Goal: Entertainment & Leisure: Browse casually

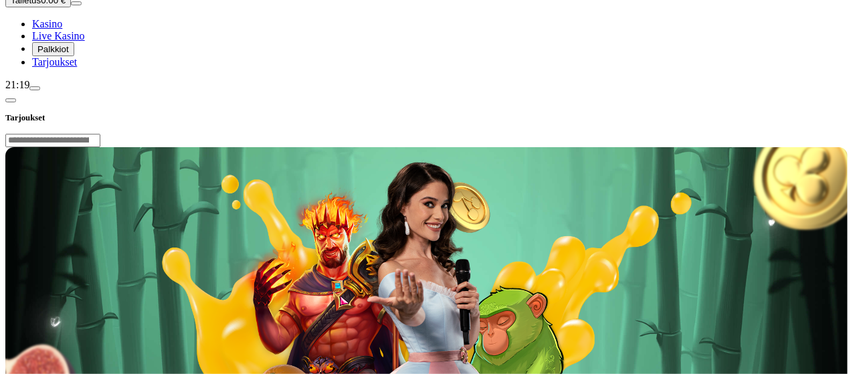
scroll to position [167, 0]
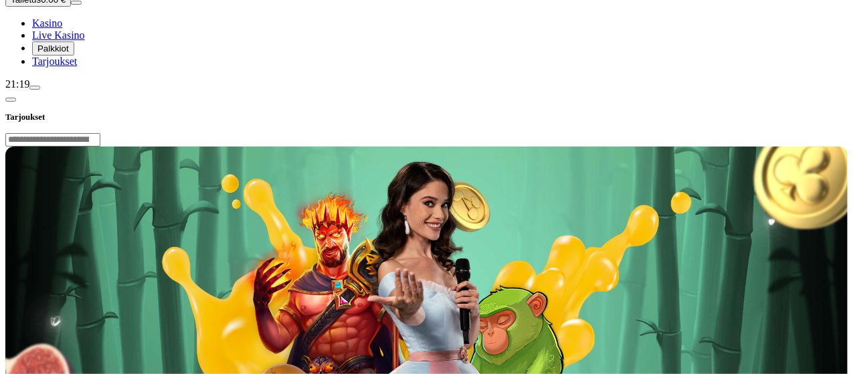
click at [91, 90] on div "21:19" at bounding box center [426, 84] width 842 height 12
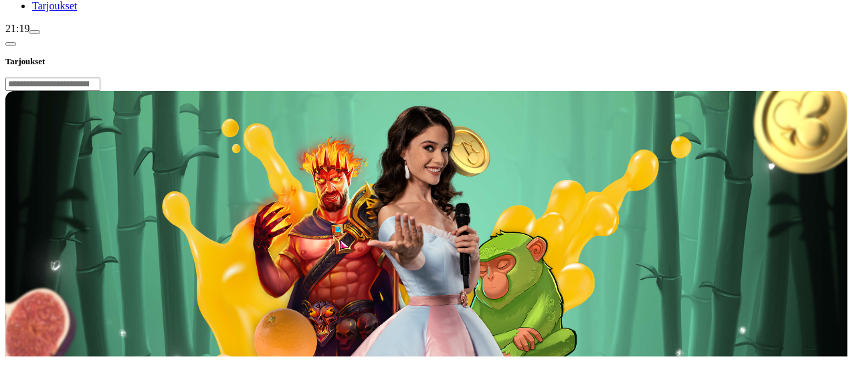
scroll to position [278, 0]
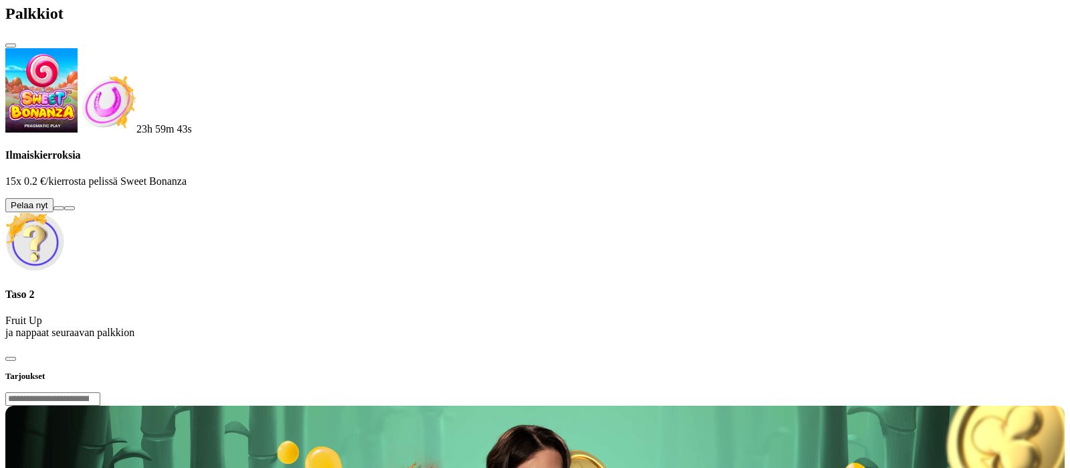
click at [64, 206] on button at bounding box center [59, 208] width 11 height 4
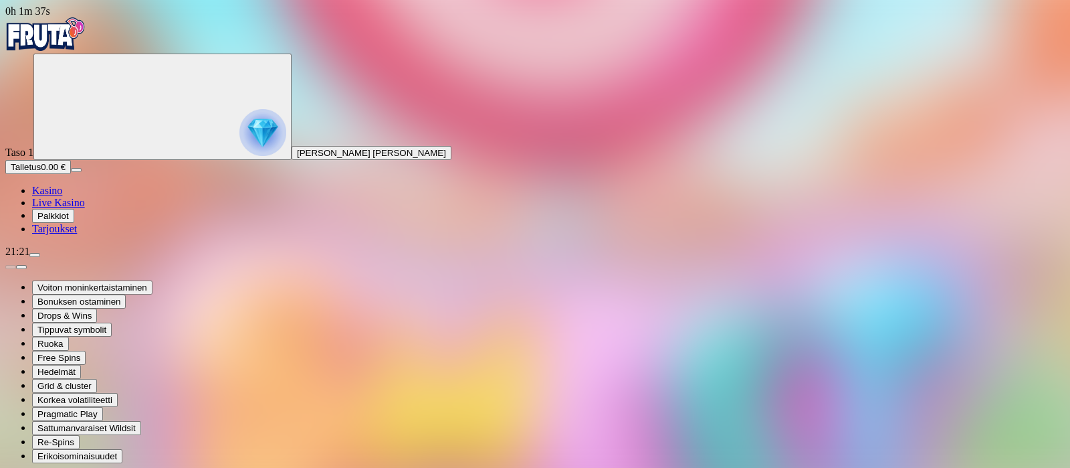
type input "******"
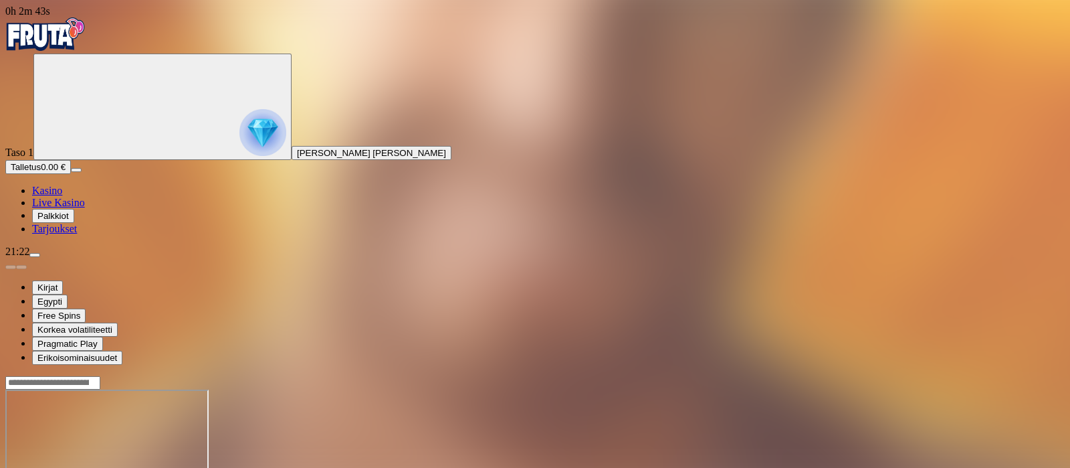
click at [70, 40] on img "Primary" at bounding box center [45, 33] width 80 height 33
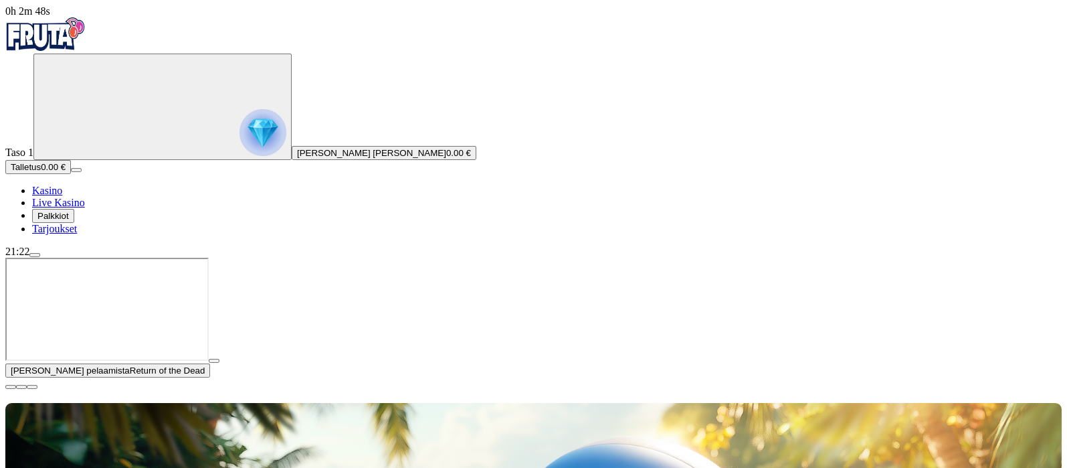
type input "******"
click at [11, 373] on span "close icon" at bounding box center [11, 387] width 0 height 0
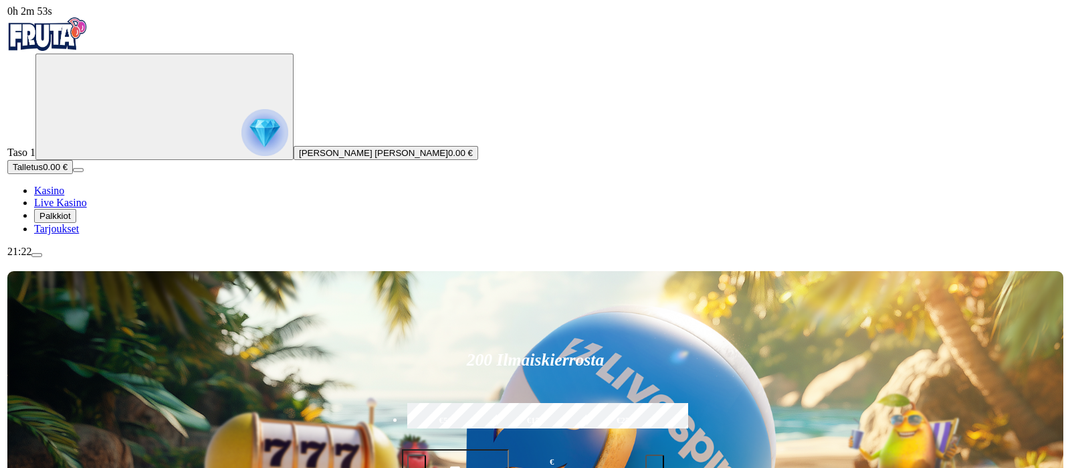
scroll to position [139, 0]
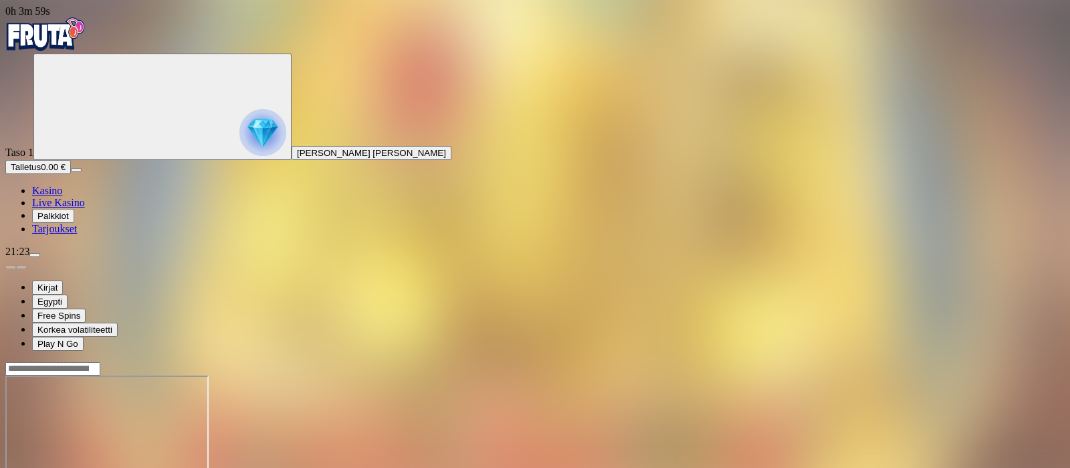
click at [72, 45] on img "Primary" at bounding box center [45, 33] width 80 height 33
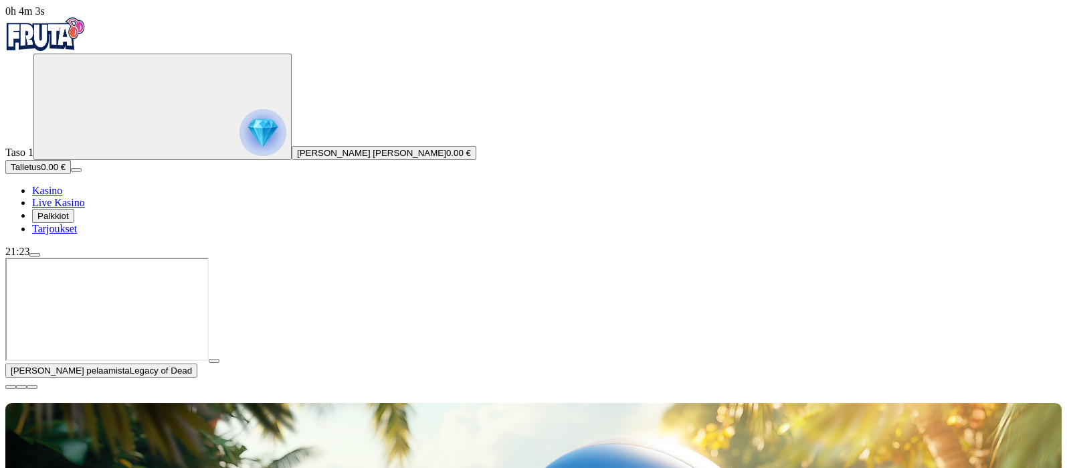
click at [11, 373] on span "close icon" at bounding box center [11, 387] width 0 height 0
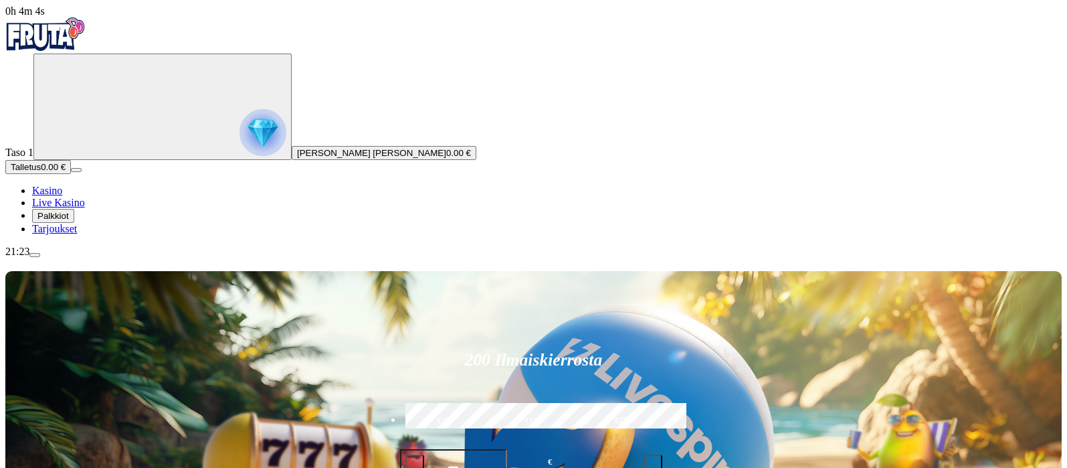
click at [69, 221] on span "Palkkiot" at bounding box center [52, 216] width 31 height 10
